Goal: Task Accomplishment & Management: Manage account settings

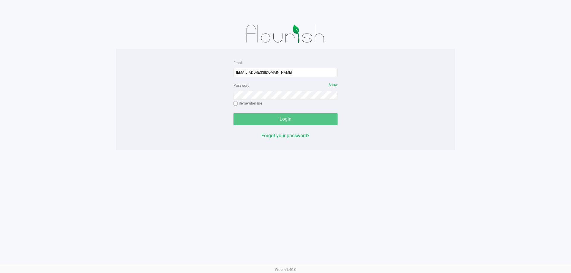
type input "[EMAIL_ADDRESS][DOMAIN_NAME]"
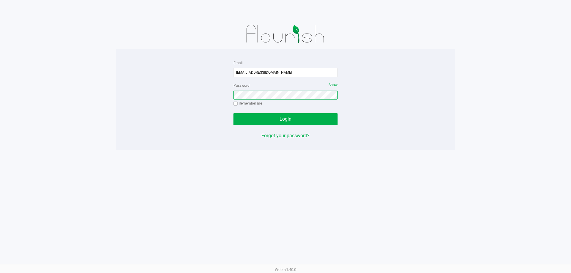
click at [233, 113] on button "Login" at bounding box center [285, 119] width 104 height 12
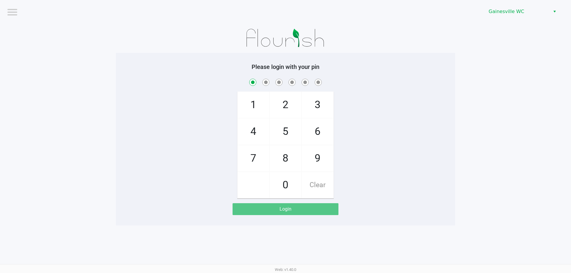
checkbox input "true"
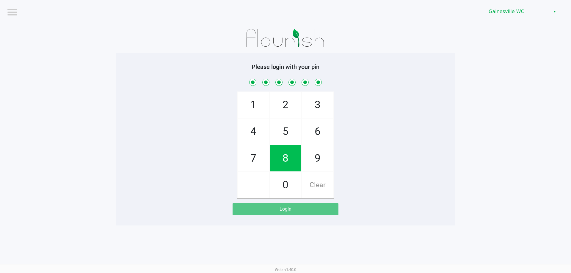
checkbox input "true"
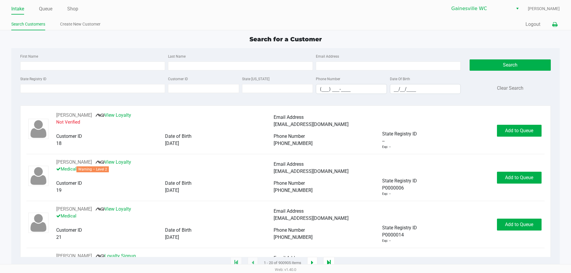
click at [554, 26] on icon at bounding box center [554, 25] width 5 height 4
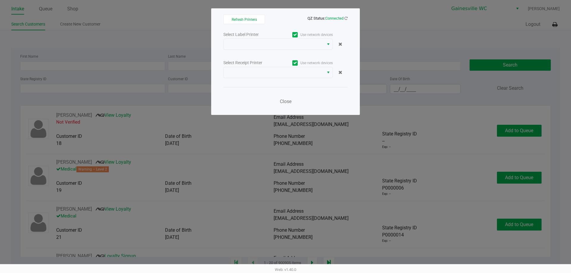
click at [241, 37] on div "Select Label Printer" at bounding box center [250, 35] width 55 height 6
click at [245, 41] on span at bounding box center [273, 44] width 93 height 7
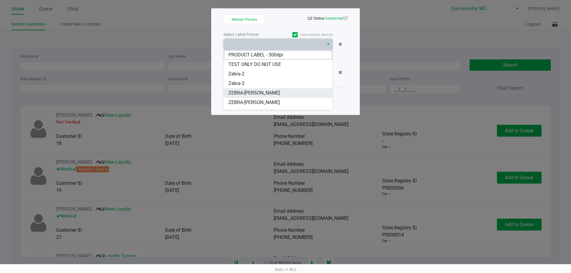
click at [255, 96] on span "ZEBRA-GABI-GRECKO" at bounding box center [253, 92] width 51 height 7
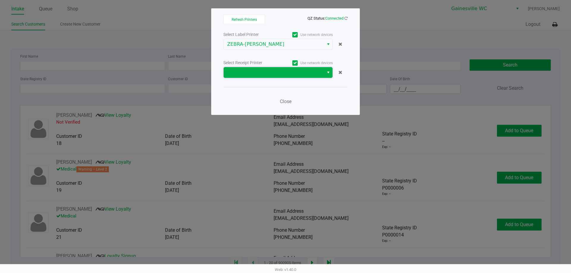
click at [259, 73] on span at bounding box center [273, 72] width 93 height 7
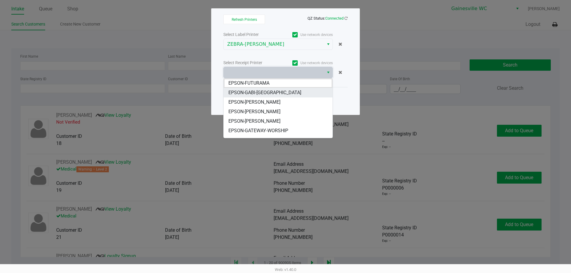
click at [268, 92] on span "EPSON-GABI-[GEOGRAPHIC_DATA]" at bounding box center [264, 92] width 73 height 7
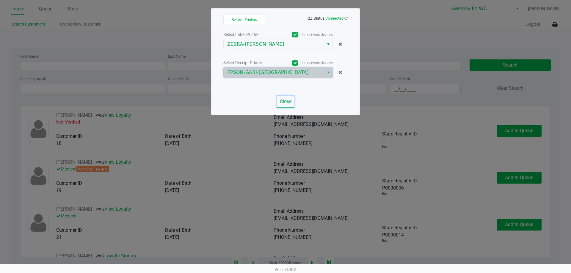
click at [278, 101] on button "Close" at bounding box center [286, 102] width 18 height 12
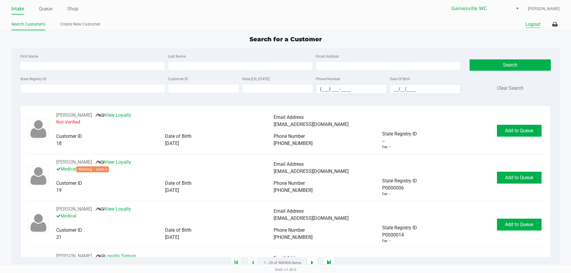
click at [530, 24] on button "Logout" at bounding box center [532, 24] width 15 height 7
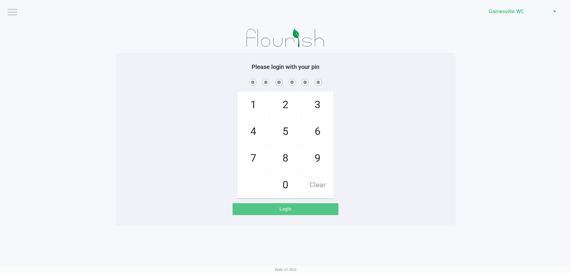
click at [457, 109] on app-pos-login-wrapper "Logout Gainesville WC Please login with your pin 1 4 7 2 5 8 0 3 6 9 Clear Login" at bounding box center [285, 113] width 571 height 226
click at [444, 106] on div "1 4 7 2 5 8 0 3 6 9 Clear" at bounding box center [285, 138] width 339 height 121
click at [102, 13] on div "Logout" at bounding box center [147, 12] width 281 height 7
checkbox input "true"
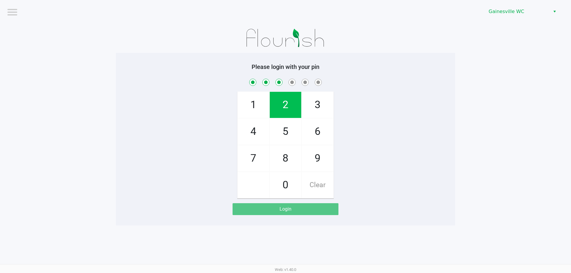
checkbox input "true"
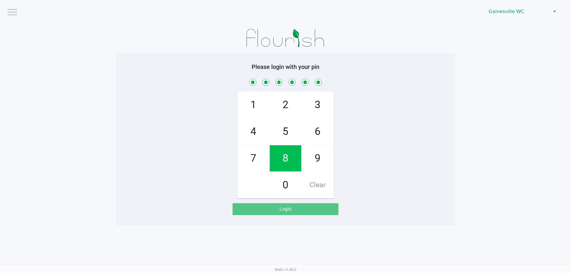
checkbox input "true"
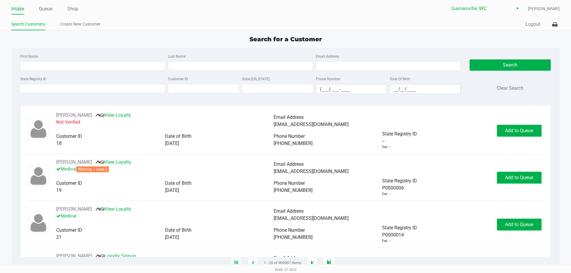
click at [44, 4] on div "Intake Queue Shop" at bounding box center [148, 8] width 274 height 11
click at [45, 12] on link "Queue" at bounding box center [45, 9] width 13 height 8
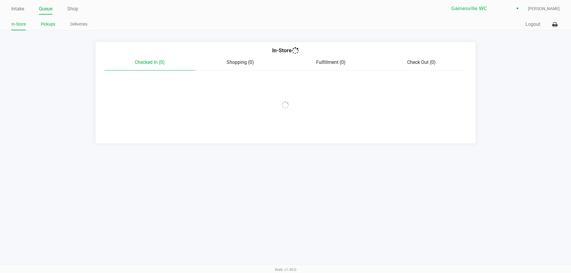
click at [52, 26] on link "Pickups" at bounding box center [48, 24] width 15 height 7
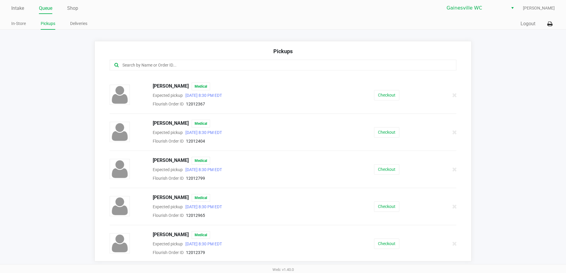
scroll to position [182, 0]
click at [522, 26] on button "Logout" at bounding box center [528, 23] width 15 height 7
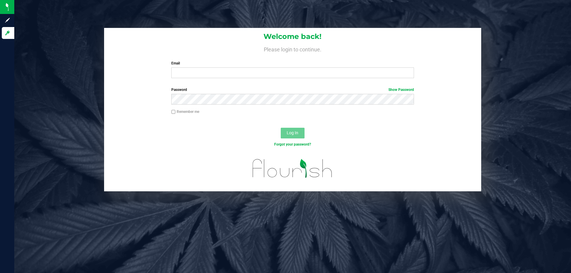
click at [345, 79] on div "Welcome back! Please login to continue. Email Required Please format your email…" at bounding box center [292, 55] width 377 height 55
click at [299, 68] on input "Email" at bounding box center [292, 72] width 242 height 11
type input "[EMAIL_ADDRESS][DOMAIN_NAME]"
click at [281, 128] on button "Log In" at bounding box center [293, 133] width 24 height 11
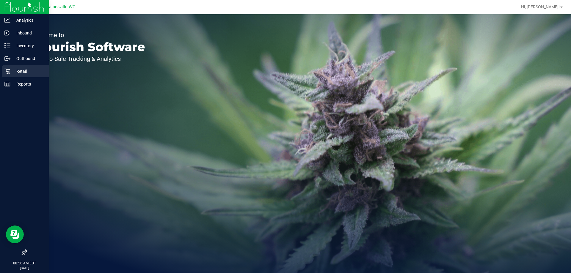
click at [23, 70] on p "Retail" at bounding box center [28, 71] width 36 height 7
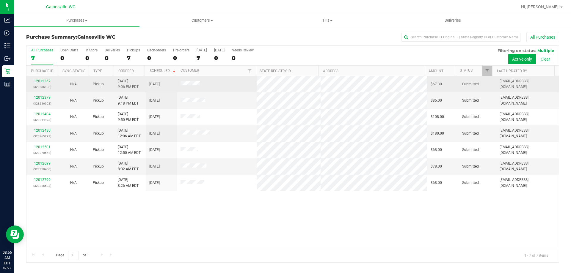
click at [38, 82] on link "12012367" at bounding box center [42, 81] width 17 height 4
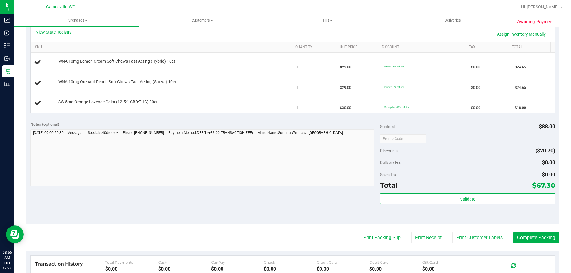
scroll to position [149, 0]
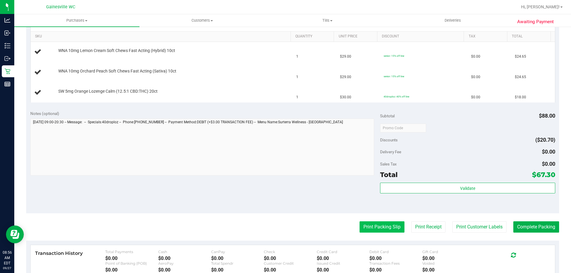
click at [381, 226] on button "Print Packing Slip" at bounding box center [381, 227] width 45 height 11
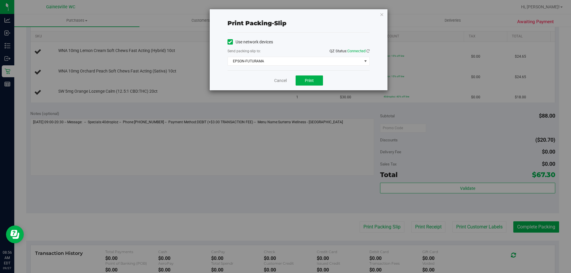
click at [318, 86] on div "Cancel Print" at bounding box center [298, 80] width 142 height 20
click at [317, 86] on div "Cancel Print" at bounding box center [298, 80] width 142 height 20
click at [317, 82] on button "Print" at bounding box center [309, 81] width 27 height 10
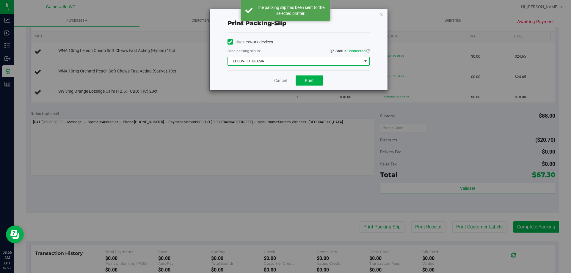
click at [314, 63] on span "EPSON-FUTURAMA" at bounding box center [295, 61] width 134 height 8
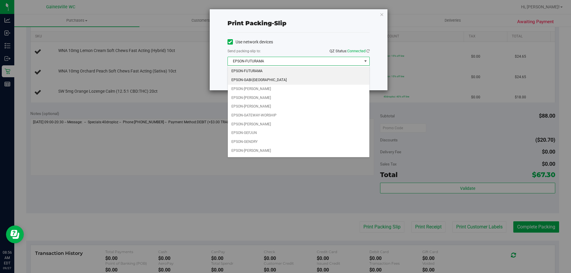
click at [273, 81] on li "EPSON-GABI-[GEOGRAPHIC_DATA]" at bounding box center [299, 80] width 142 height 9
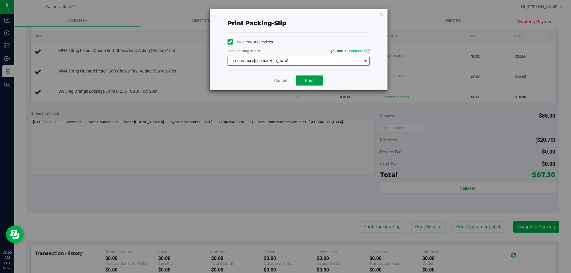
click at [313, 78] on button "Print" at bounding box center [309, 81] width 27 height 10
click at [278, 155] on div "Print packing-slip Use network devices Send packing-slip to: QZ Status: Connect…" at bounding box center [287, 136] width 575 height 273
click at [284, 78] on link "Cancel" at bounding box center [280, 81] width 12 height 6
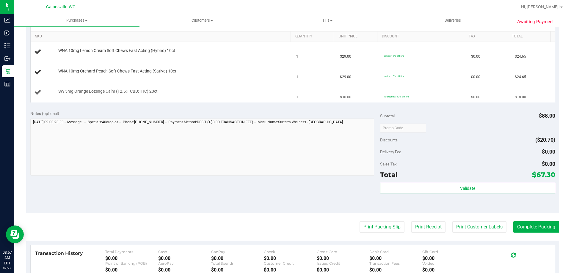
scroll to position [59, 0]
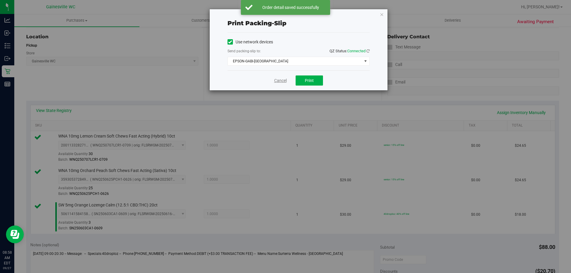
click at [278, 80] on link "Cancel" at bounding box center [280, 81] width 12 height 6
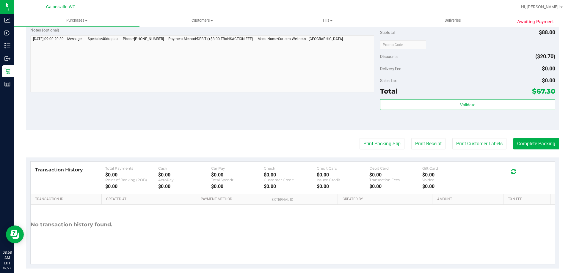
scroll to position [282, 0]
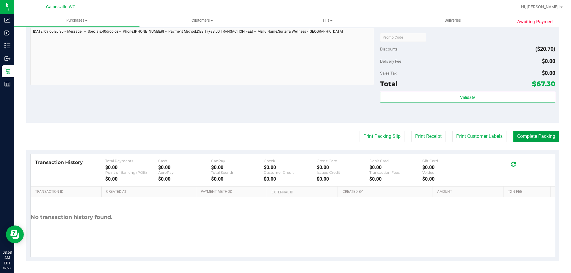
click at [528, 133] on button "Complete Packing" at bounding box center [536, 136] width 46 height 11
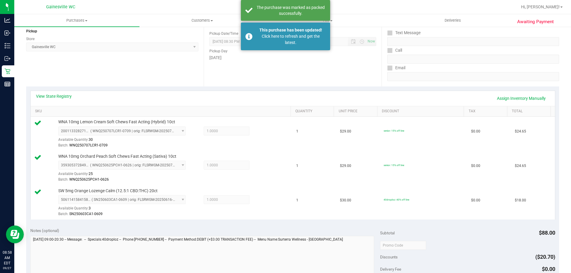
scroll to position [0, 0]
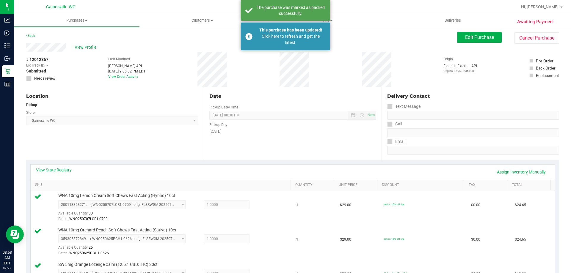
click at [37, 35] on div "Back Edit Purchase Cancel Purchase" at bounding box center [292, 37] width 533 height 11
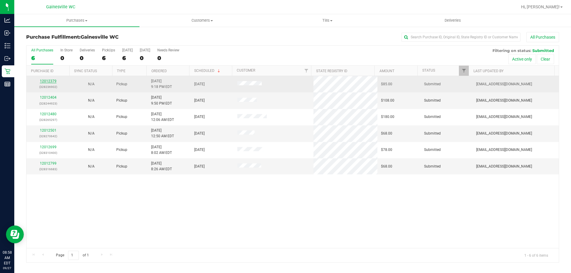
click at [47, 81] on link "12012379" at bounding box center [48, 81] width 17 height 4
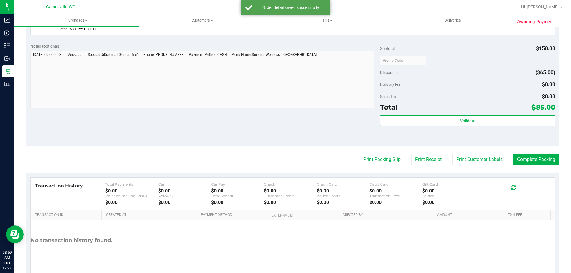
scroll to position [238, 0]
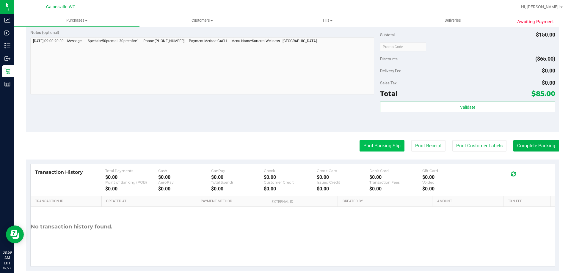
click at [386, 144] on button "Print Packing Slip" at bounding box center [381, 145] width 45 height 11
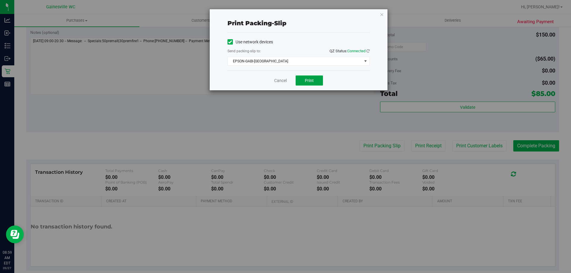
click at [304, 77] on button "Print" at bounding box center [309, 81] width 27 height 10
click at [281, 85] on div "Cancel Print" at bounding box center [298, 80] width 142 height 20
click at [281, 83] on link "Cancel" at bounding box center [280, 81] width 12 height 6
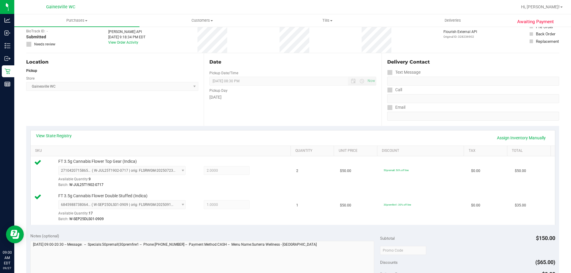
scroll to position [119, 0]
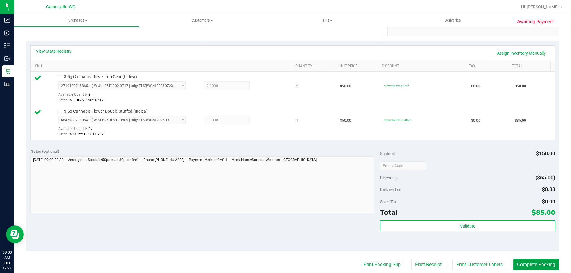
click at [528, 266] on button "Complete Packing" at bounding box center [536, 264] width 46 height 11
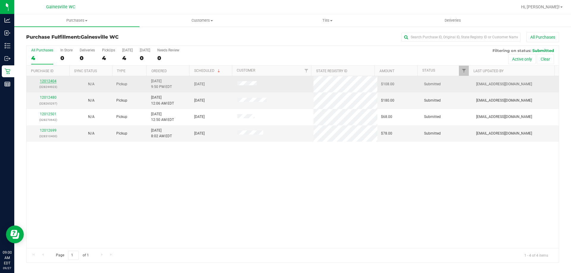
click at [46, 80] on link "12012404" at bounding box center [48, 81] width 17 height 4
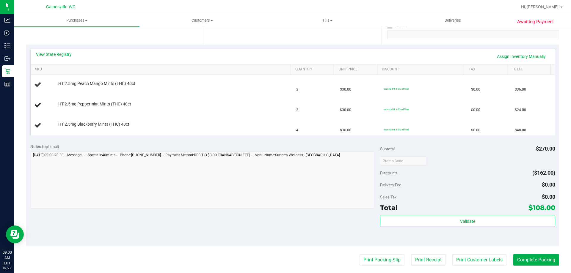
scroll to position [119, 0]
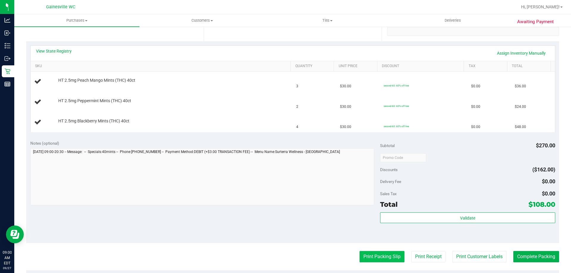
click at [396, 257] on button "Print Packing Slip" at bounding box center [381, 256] width 45 height 11
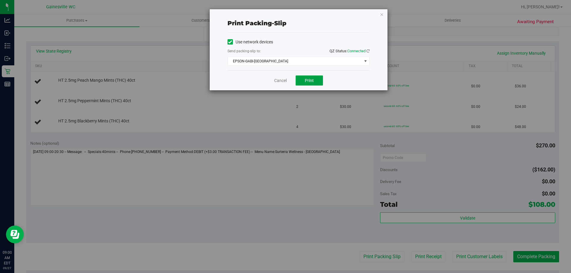
click at [314, 79] on button "Print" at bounding box center [309, 81] width 27 height 10
click at [287, 82] on div "Cancel Print" at bounding box center [298, 80] width 142 height 20
click at [286, 82] on link "Cancel" at bounding box center [280, 81] width 12 height 6
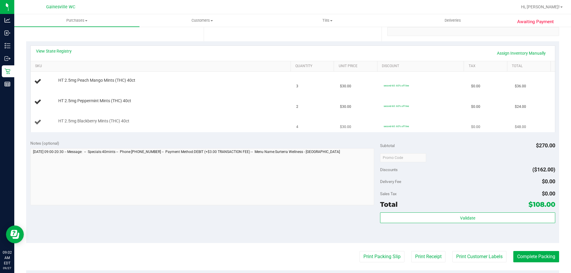
click at [359, 251] on button "Print Packing Slip" at bounding box center [381, 256] width 45 height 11
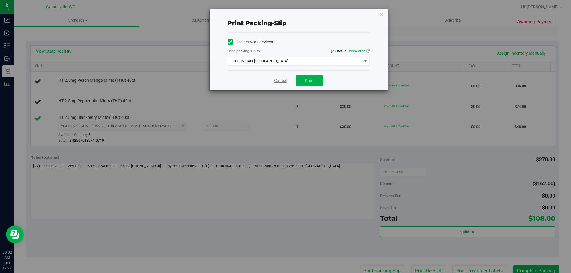
click link "Cancel" at bounding box center [280, 81] width 12 height 6
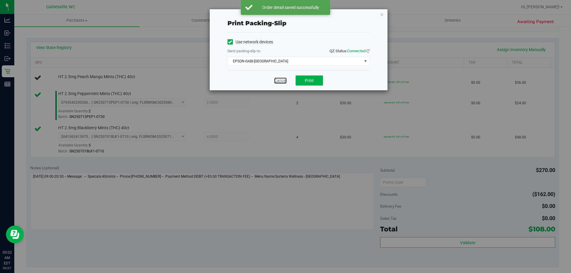
click at [278, 83] on link "Cancel" at bounding box center [280, 81] width 12 height 6
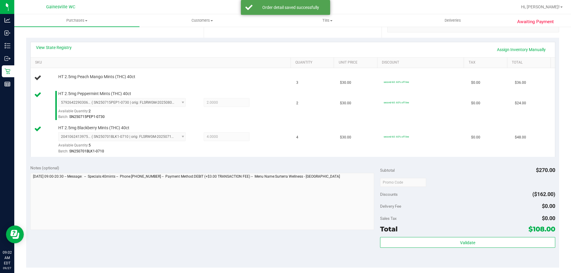
scroll to position [260, 0]
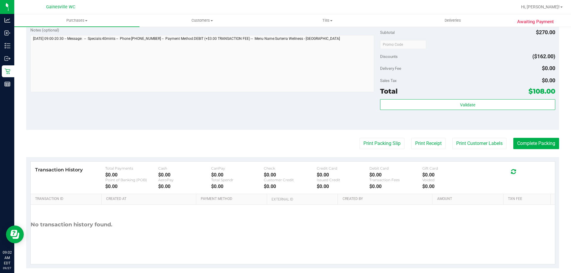
click at [359, 138] on button "Print Packing Slip" at bounding box center [381, 143] width 45 height 11
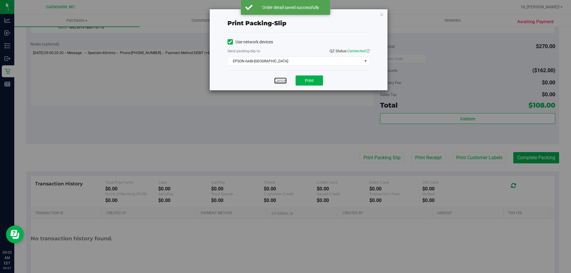
click at [278, 83] on link "Cancel" at bounding box center [280, 81] width 12 height 6
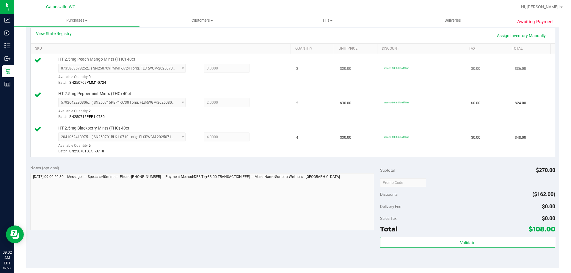
scroll to position [201, 0]
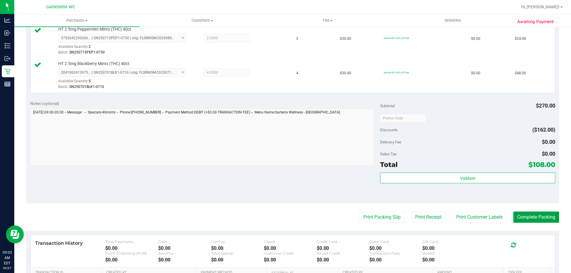
click at [543, 212] on button "Complete Packing" at bounding box center [536, 217] width 46 height 11
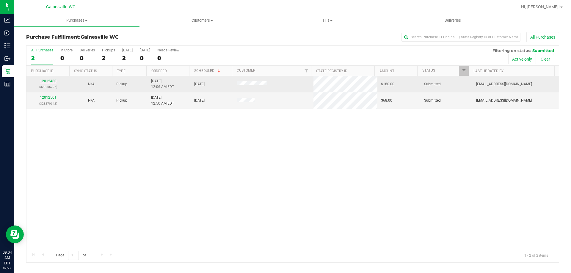
click at [53, 82] on link "12012480" at bounding box center [48, 81] width 17 height 4
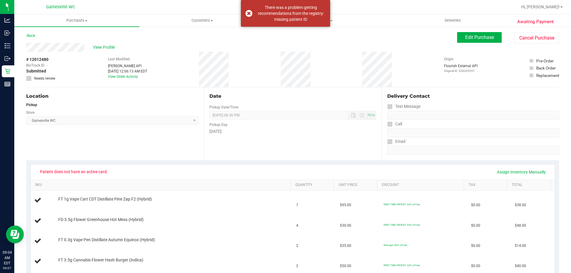
click at [150, 151] on div "Location Pickup Store [GEOGRAPHIC_DATA] WC Select Store [PERSON_NAME][GEOGRAPHI…" at bounding box center [115, 123] width 178 height 73
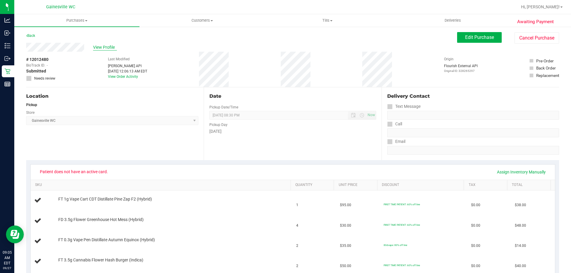
click at [112, 49] on span "View Profile" at bounding box center [105, 47] width 24 height 6
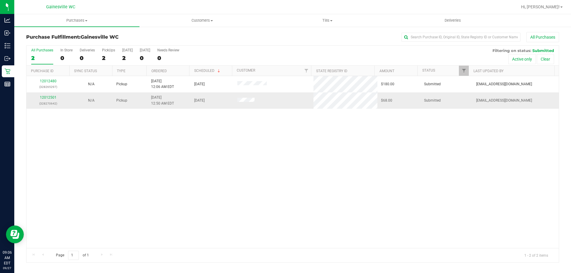
click at [51, 100] on div "12012501 (328270642)" at bounding box center [48, 100] width 36 height 11
click at [51, 94] on td "12012501 (328270642)" at bounding box center [47, 100] width 43 height 16
click at [55, 96] on link "12012501" at bounding box center [48, 97] width 17 height 4
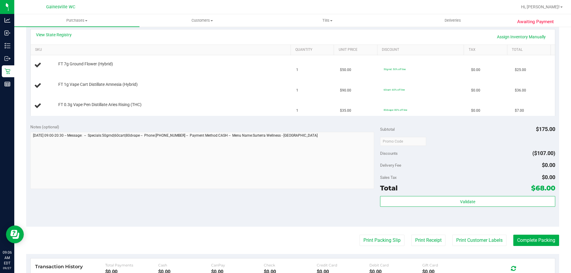
scroll to position [178, 0]
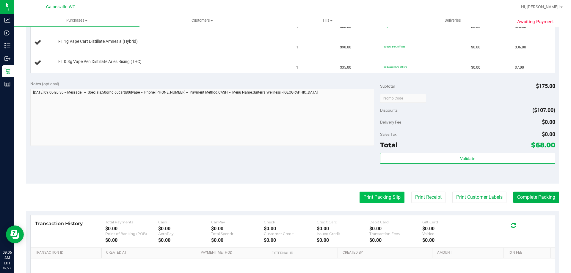
click at [392, 201] on button "Print Packing Slip" at bounding box center [381, 197] width 45 height 11
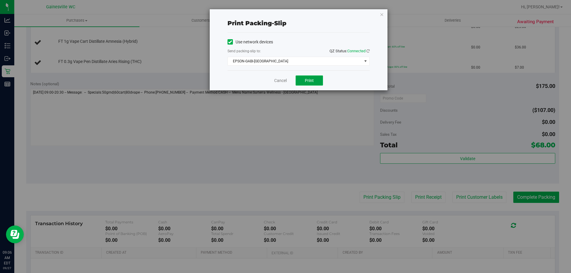
click at [314, 81] on button "Print" at bounding box center [309, 81] width 27 height 10
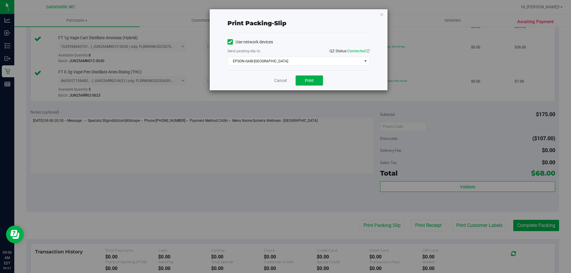
click at [185, 133] on div "Print packing-slip Use network devices Send packing-slip to: QZ Status: Connect…" at bounding box center [287, 136] width 575 height 273
click at [277, 84] on div "Cancel Print" at bounding box center [298, 80] width 142 height 20
click at [276, 84] on link "Cancel" at bounding box center [280, 81] width 12 height 6
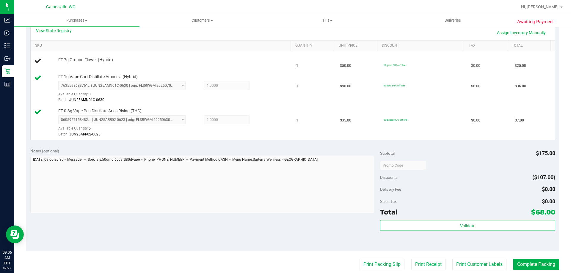
scroll to position [59, 0]
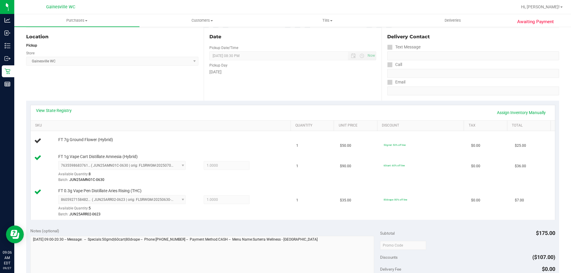
click at [248, 117] on div "View State Registry Assign Inventory Manually" at bounding box center [292, 113] width 513 height 10
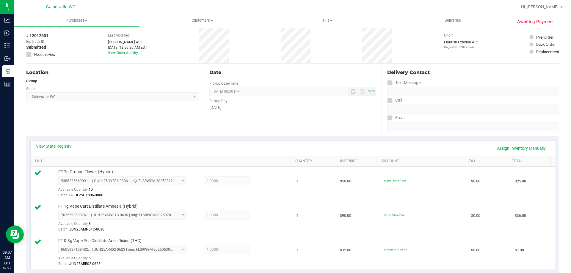
scroll to position [0, 0]
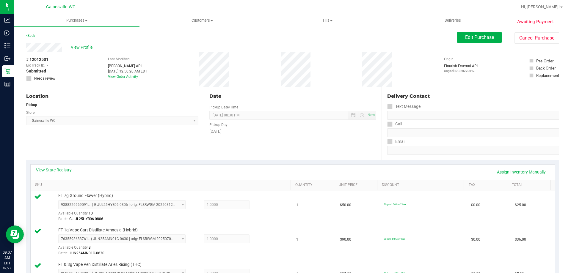
click at [191, 148] on div "Location Pickup Store [GEOGRAPHIC_DATA] WC Select Store [PERSON_NAME][GEOGRAPHI…" at bounding box center [115, 123] width 178 height 73
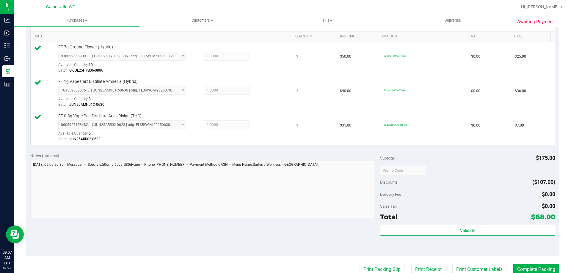
scroll to position [238, 0]
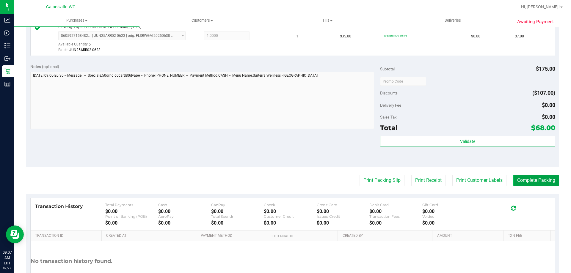
click at [544, 181] on button "Complete Packing" at bounding box center [536, 180] width 46 height 11
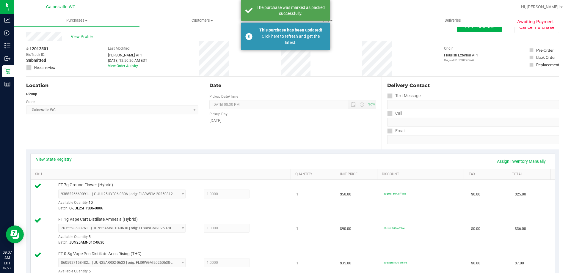
scroll to position [0, 0]
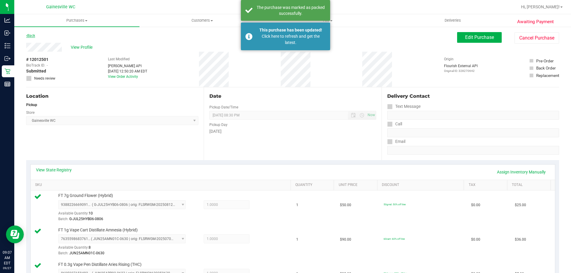
click at [34, 35] on link "Back" at bounding box center [30, 36] width 9 height 4
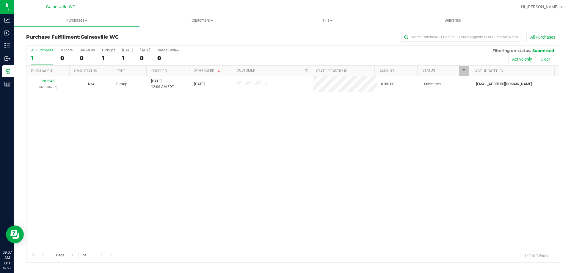
click at [175, 146] on div "12012480 (328265297) N/A Pickup [DATE] 12:06 AM EDT 9/27/2025 $180.00 Submitted…" at bounding box center [292, 162] width 532 height 172
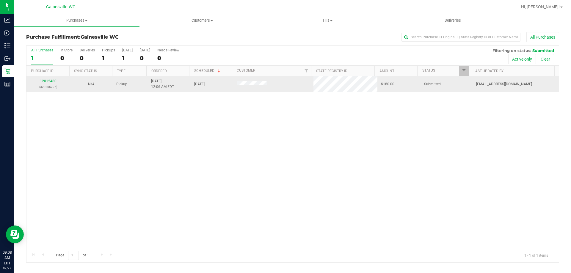
click at [45, 79] on link "12012480" at bounding box center [48, 81] width 17 height 4
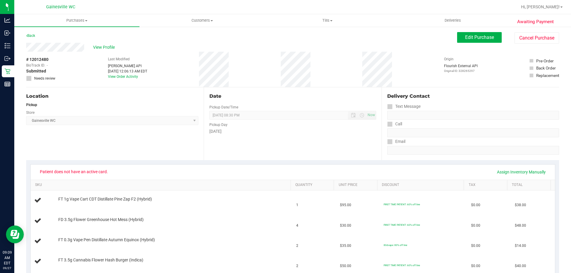
click at [481, 45] on div "View Profile # 12012480 BioTrack ID: - Submitted Needs review Last Modified [PE…" at bounding box center [292, 65] width 533 height 45
click at [457, 38] on button "Edit Purchase" at bounding box center [479, 37] width 45 height 11
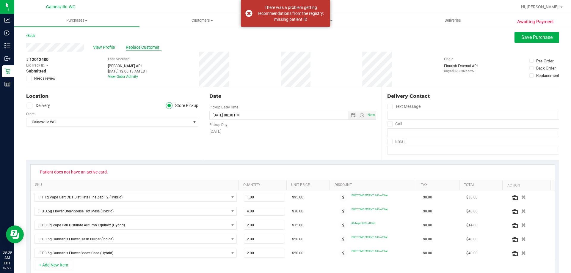
click at [141, 49] on span "Replace Customer" at bounding box center [144, 47] width 36 height 6
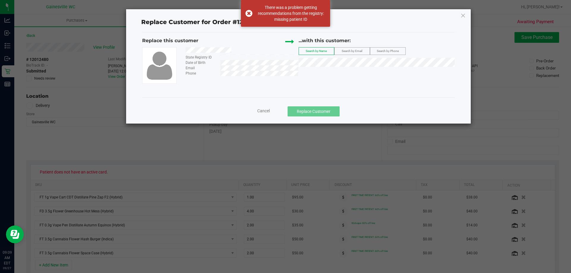
click at [353, 51] on span "Search by Email" at bounding box center [352, 50] width 21 height 3
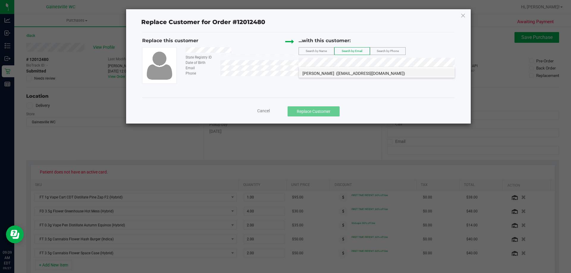
click at [347, 75] on span "([EMAIL_ADDRESS][DOMAIN_NAME])" at bounding box center [370, 73] width 69 height 5
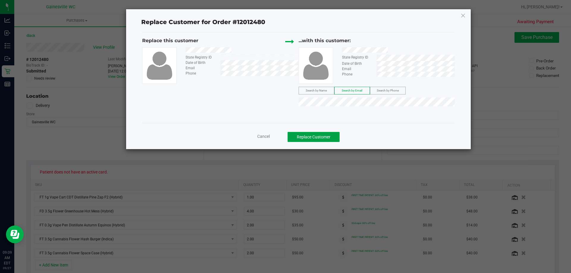
click at [326, 135] on button "Replace Customer" at bounding box center [314, 137] width 52 height 10
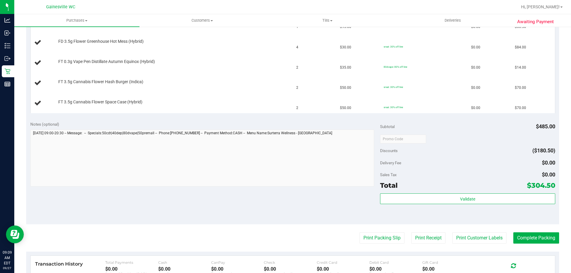
scroll to position [59, 0]
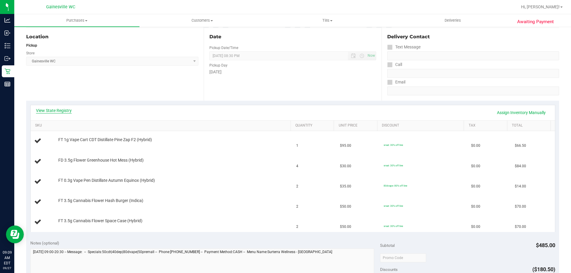
click at [47, 108] on link "View State Registry" at bounding box center [54, 111] width 36 height 6
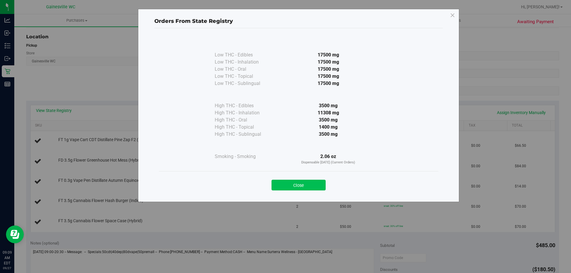
click at [312, 186] on button "Close" at bounding box center [298, 185] width 54 height 11
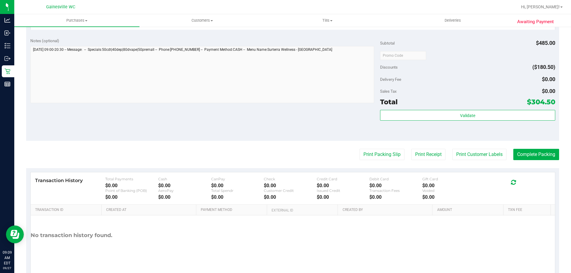
scroll to position [268, 0]
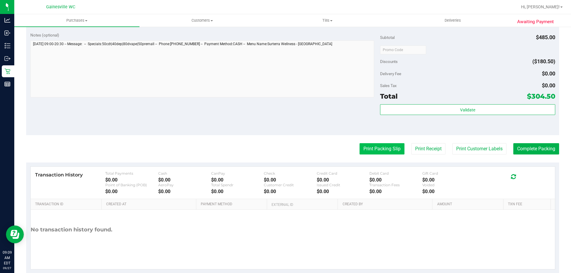
click at [391, 147] on button "Print Packing Slip" at bounding box center [381, 148] width 45 height 11
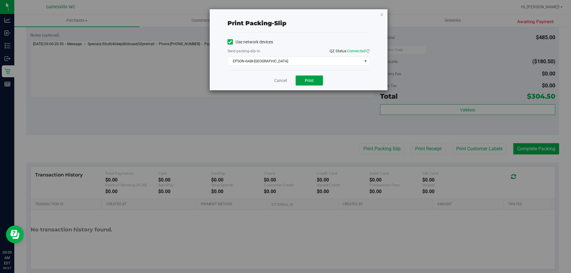
click at [310, 81] on span "Print" at bounding box center [309, 80] width 9 height 5
click at [281, 79] on link "Cancel" at bounding box center [280, 81] width 12 height 6
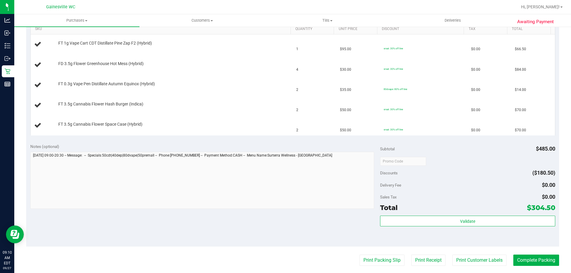
scroll to position [89, 0]
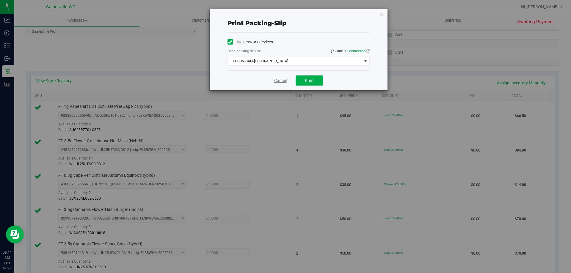
click at [286, 83] on link "Cancel" at bounding box center [280, 81] width 12 height 6
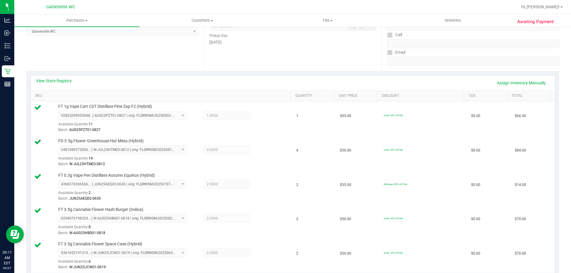
scroll to position [343, 0]
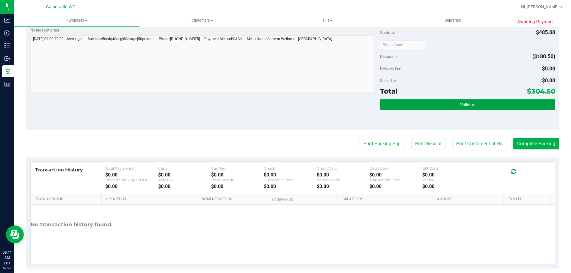
click at [420, 109] on button "Validate" at bounding box center [467, 104] width 175 height 11
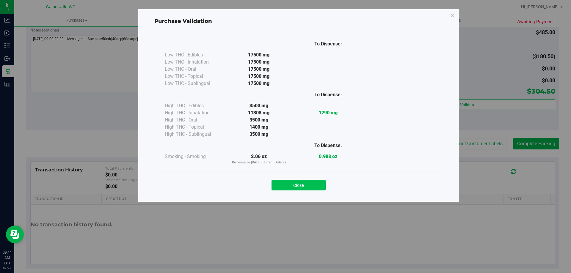
click at [315, 183] on button "Close" at bounding box center [298, 185] width 54 height 11
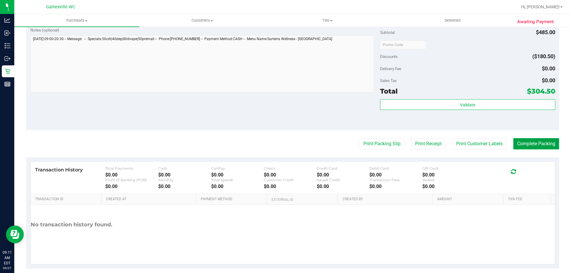
click at [527, 144] on button "Complete Packing" at bounding box center [536, 143] width 46 height 11
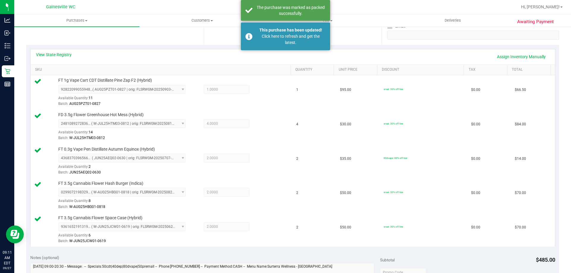
scroll to position [105, 0]
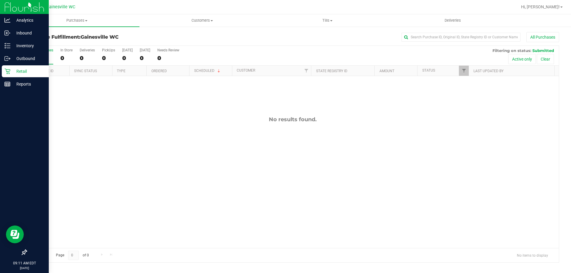
click at [10, 67] on div "Retail" at bounding box center [25, 71] width 47 height 12
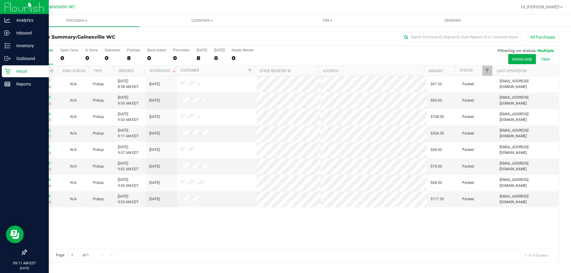
click at [12, 70] on p "Retail" at bounding box center [28, 71] width 36 height 7
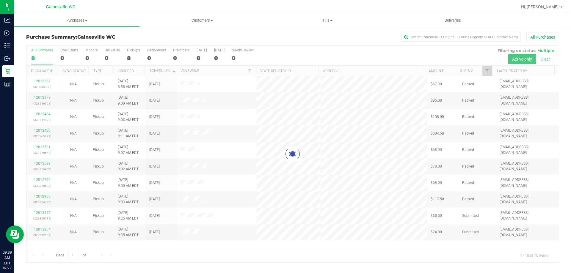
click at [45, 213] on div at bounding box center [292, 154] width 532 height 217
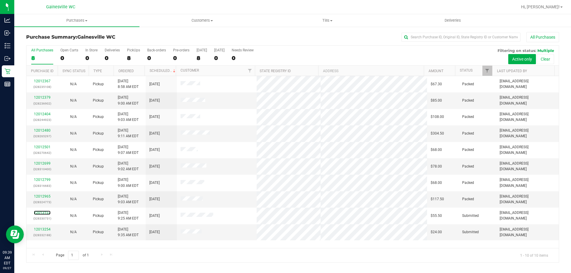
click at [46, 213] on link "12013157" at bounding box center [42, 213] width 17 height 4
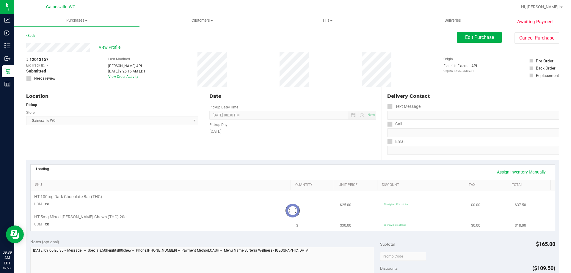
scroll to position [208, 0]
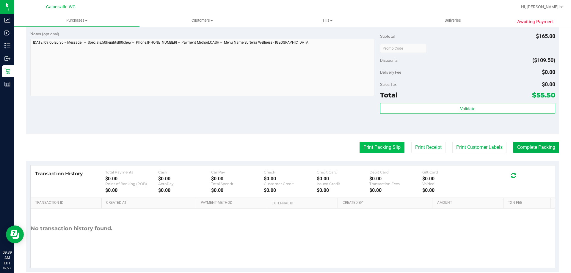
click at [373, 145] on button "Print Packing Slip" at bounding box center [381, 147] width 45 height 11
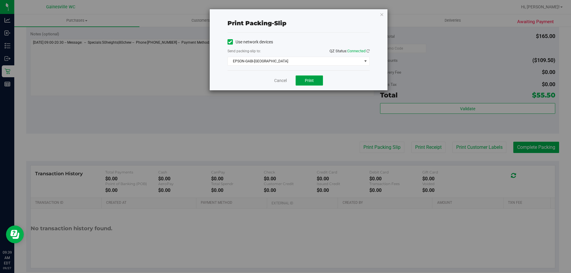
click at [313, 83] on span "Print" at bounding box center [309, 80] width 9 height 5
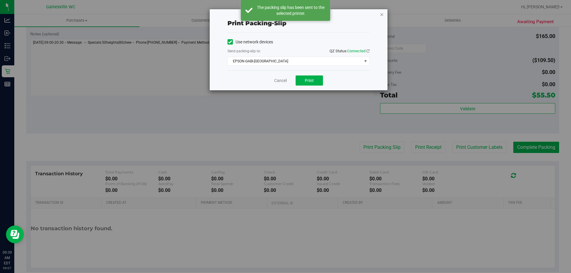
click at [380, 13] on icon "button" at bounding box center [382, 14] width 4 height 7
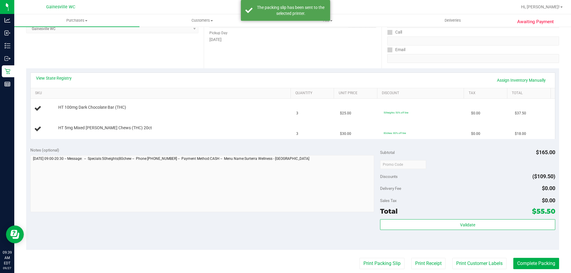
scroll to position [89, 0]
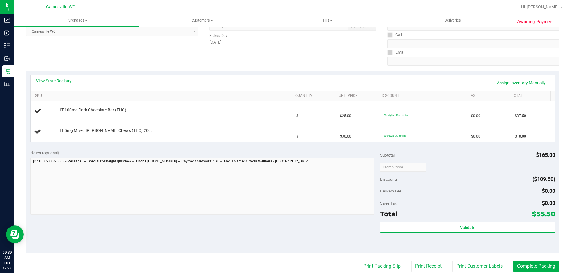
click at [359, 261] on button "Print Packing Slip" at bounding box center [381, 266] width 45 height 11
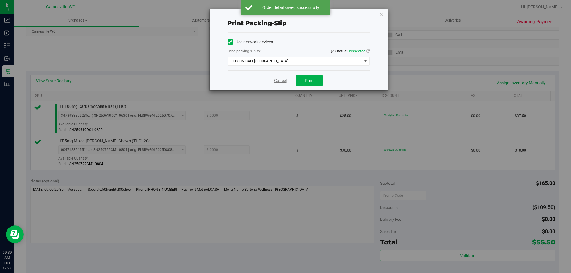
click at [281, 78] on link "Cancel" at bounding box center [280, 81] width 12 height 6
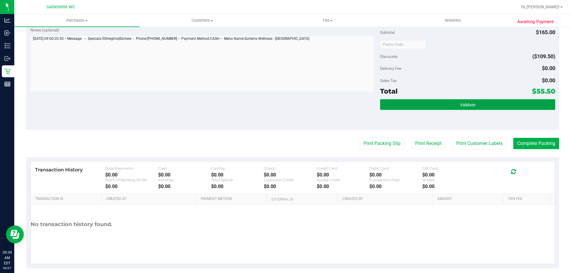
click at [438, 110] on button "Validate" at bounding box center [467, 104] width 175 height 11
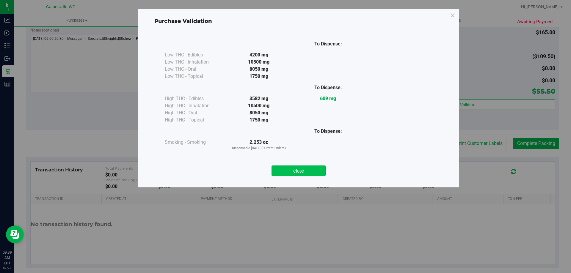
click at [323, 167] on button "Close" at bounding box center [298, 171] width 54 height 11
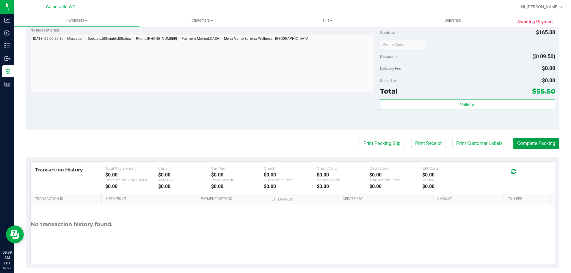
click at [528, 138] on button "Complete Packing" at bounding box center [536, 143] width 46 height 11
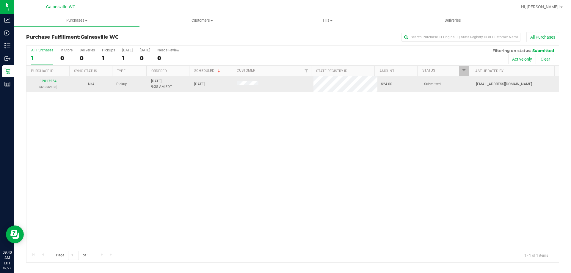
click at [46, 79] on link "12013254" at bounding box center [48, 81] width 17 height 4
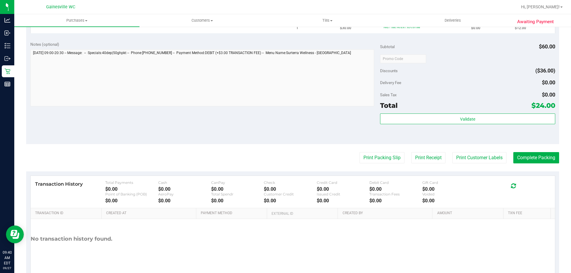
scroll to position [208, 0]
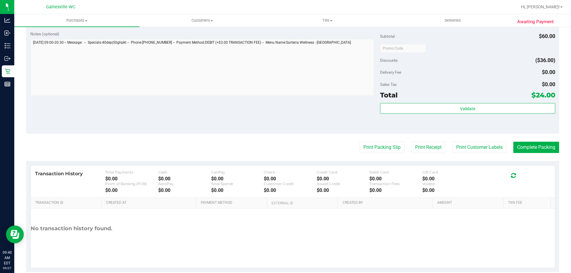
click at [377, 141] on purchase-details "Back Edit Purchase Cancel Purchase View Profile # 12013254 BioTrack ID: - Submi…" at bounding box center [292, 48] width 533 height 448
click at [377, 142] on button "Print Packing Slip" at bounding box center [381, 147] width 45 height 11
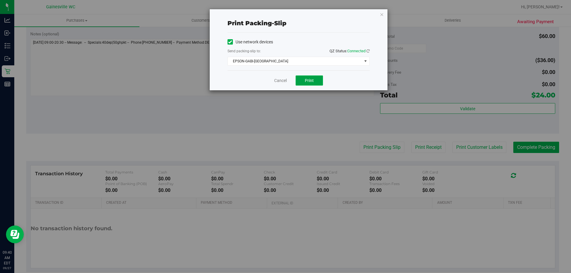
click at [317, 83] on button "Print" at bounding box center [309, 81] width 27 height 10
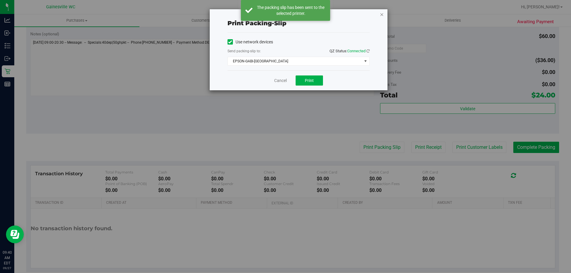
click at [383, 16] on icon "button" at bounding box center [382, 14] width 4 height 7
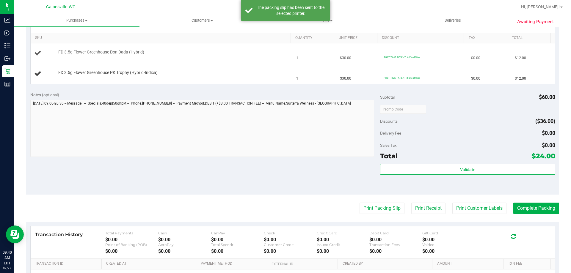
scroll to position [59, 0]
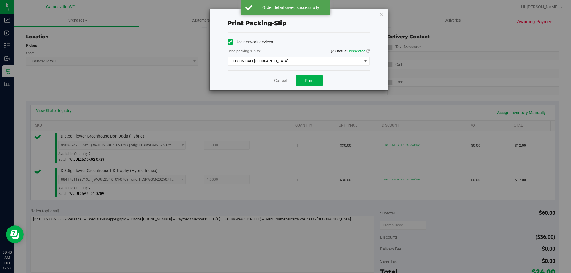
click at [281, 84] on div "Cancel Print" at bounding box center [298, 80] width 142 height 20
click at [281, 80] on link "Cancel" at bounding box center [280, 81] width 12 height 6
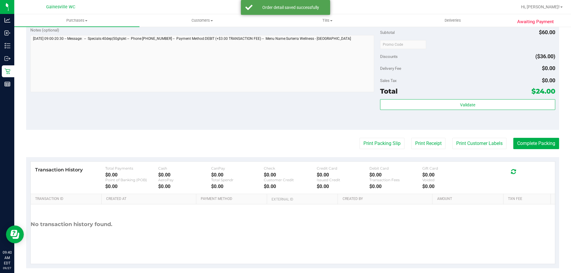
scroll to position [247, 0]
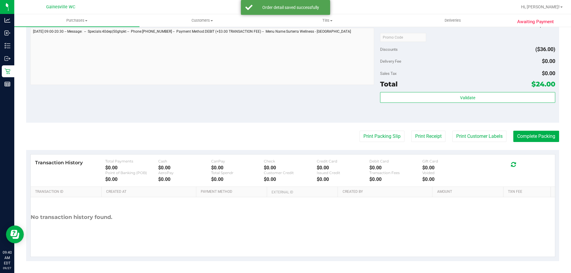
click at [461, 105] on div "Validate" at bounding box center [467, 105] width 175 height 27
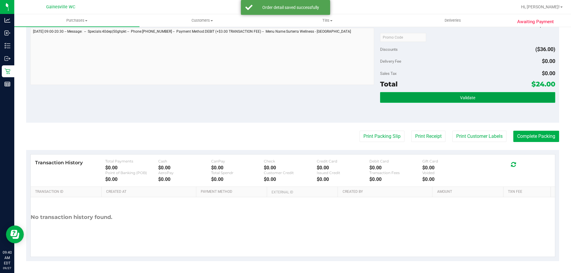
click at [461, 101] on button "Validate" at bounding box center [467, 97] width 175 height 11
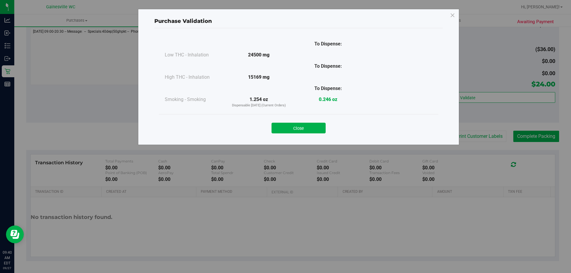
drag, startPoint x: 317, startPoint y: 128, endPoint x: 430, endPoint y: 114, distance: 114.4
click at [316, 128] on button "Close" at bounding box center [298, 128] width 54 height 11
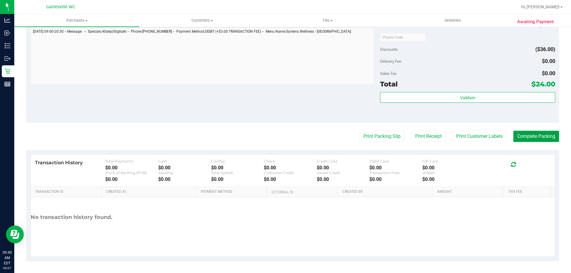
click at [517, 132] on button "Complete Packing" at bounding box center [536, 136] width 46 height 11
